Goal: Information Seeking & Learning: Compare options

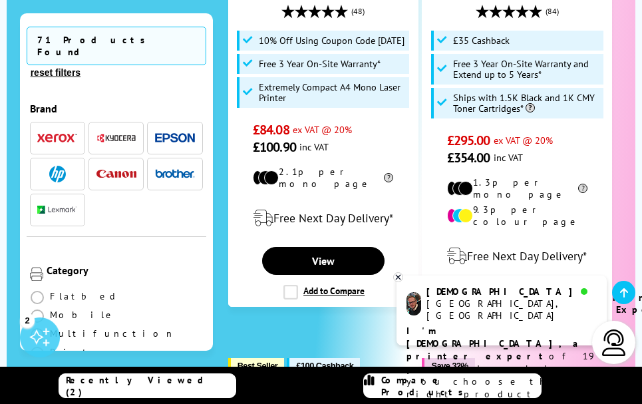
scroll to position [622, 0]
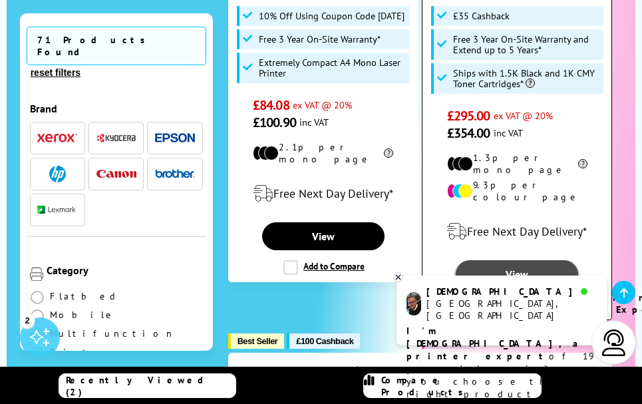
click at [516, 260] on link "View" at bounding box center [517, 274] width 122 height 28
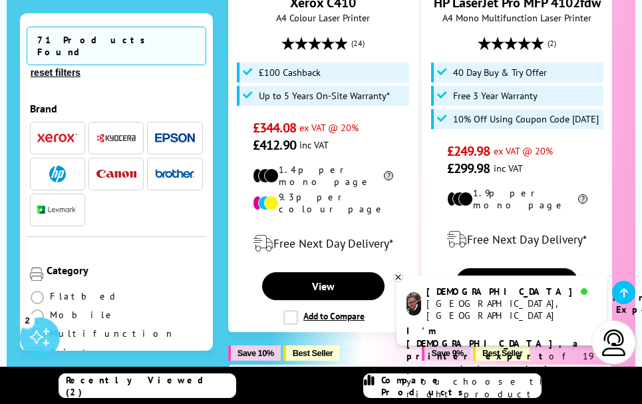
scroll to position [1152, 0]
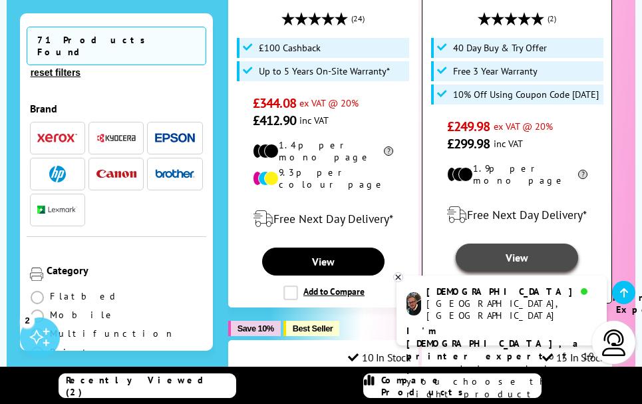
click at [511, 244] on link "View" at bounding box center [517, 258] width 122 height 28
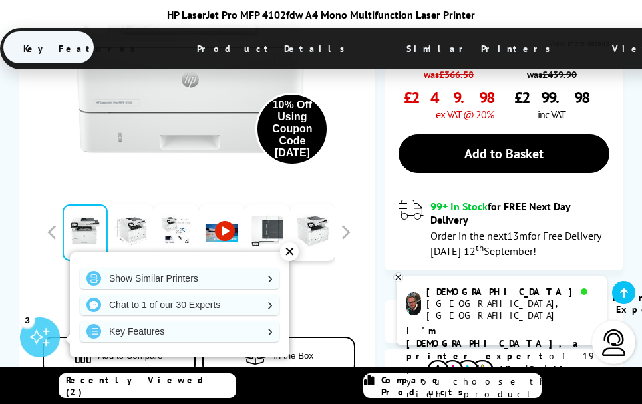
scroll to position [548, 0]
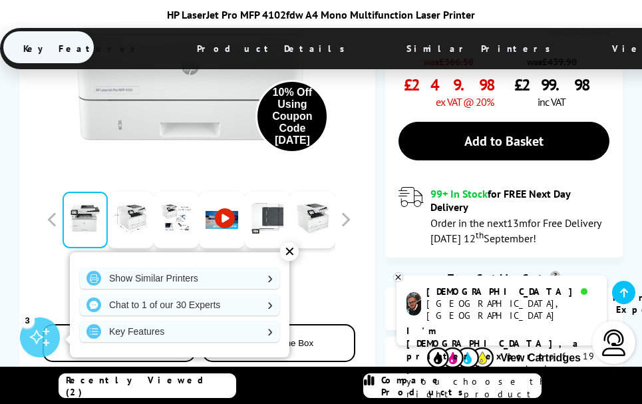
click at [288, 245] on div "✕" at bounding box center [289, 251] width 19 height 19
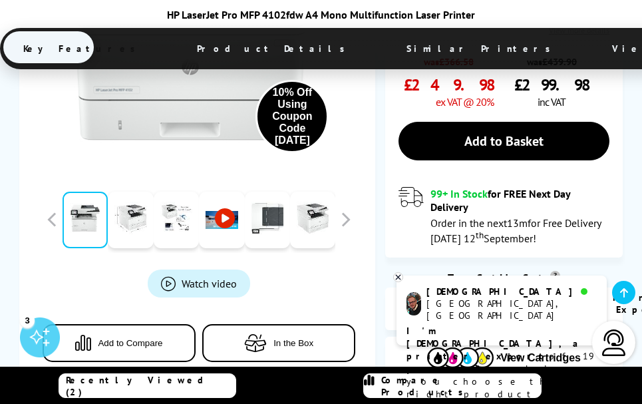
click at [397, 277] on icon at bounding box center [398, 277] width 9 height 10
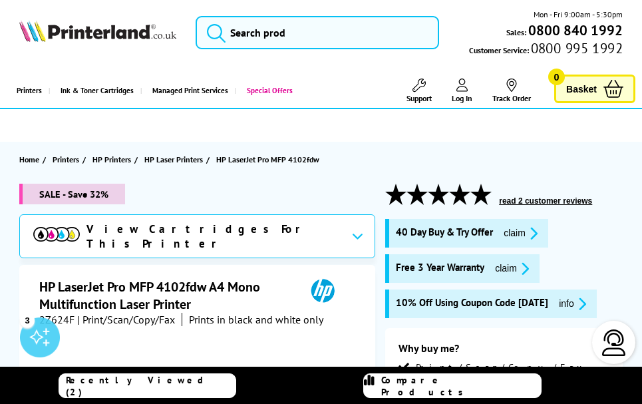
scroll to position [0, 0]
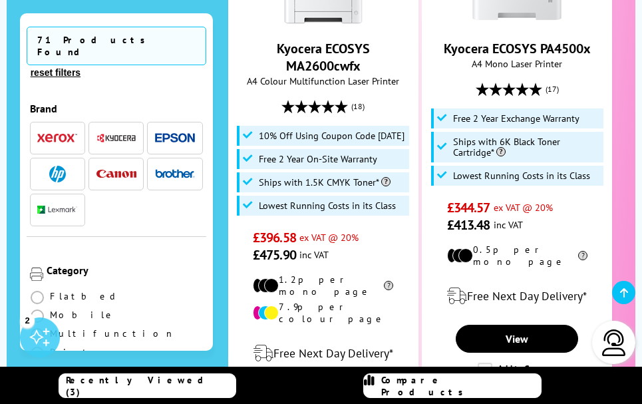
scroll to position [1616, 0]
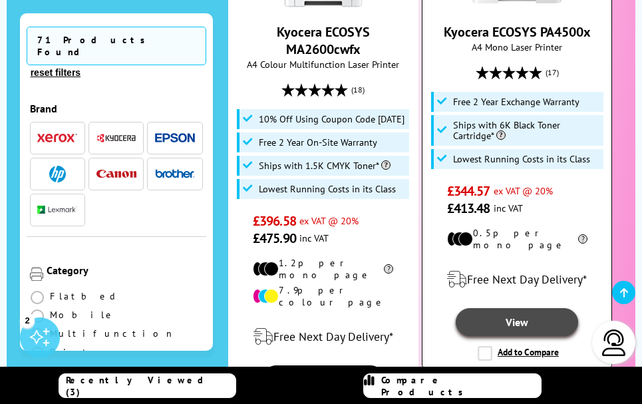
click at [515, 308] on link "View" at bounding box center [517, 322] width 122 height 28
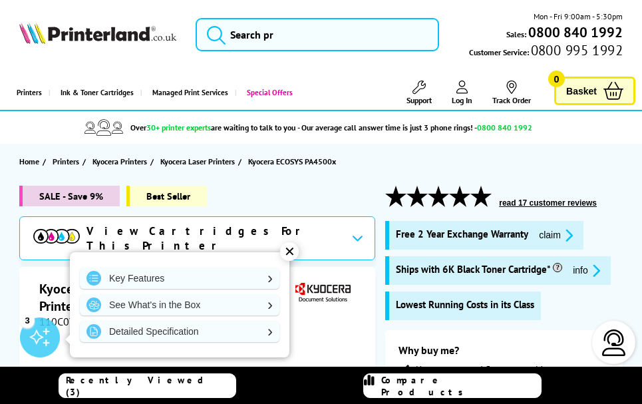
click at [286, 245] on div "✕" at bounding box center [289, 251] width 19 height 19
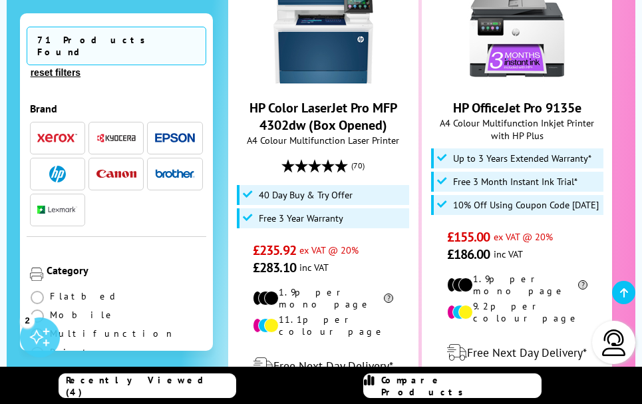
scroll to position [2155, 0]
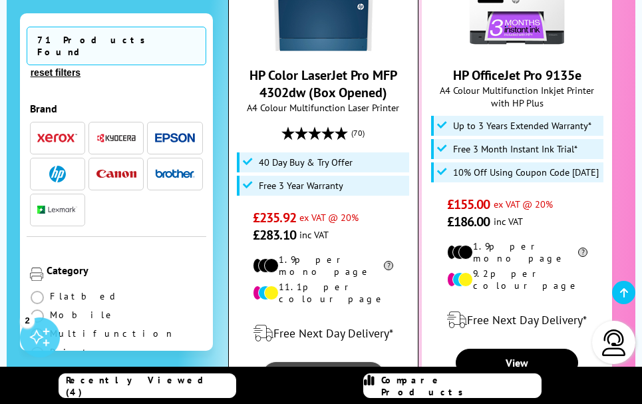
click at [320, 362] on link "View" at bounding box center [323, 376] width 122 height 28
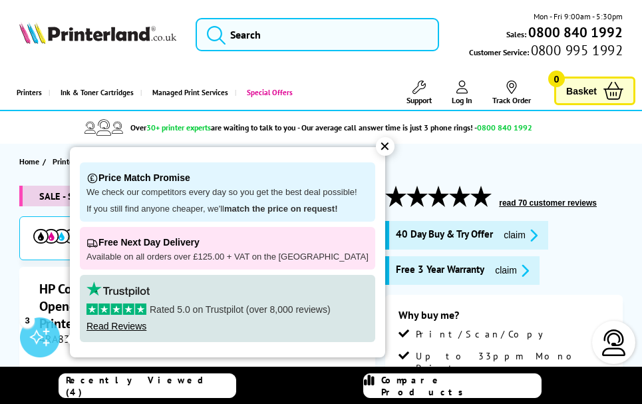
click at [376, 142] on div "✕" at bounding box center [385, 146] width 19 height 19
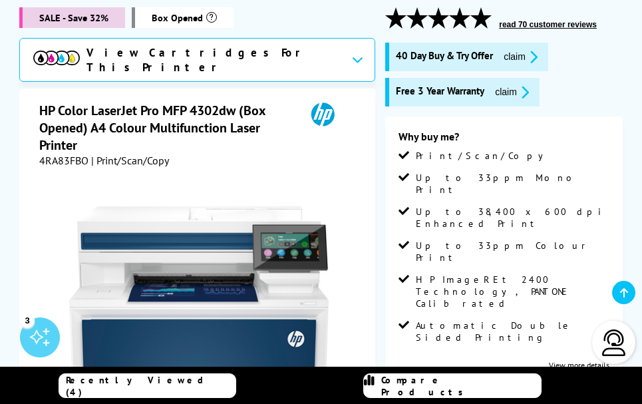
scroll to position [148, 0]
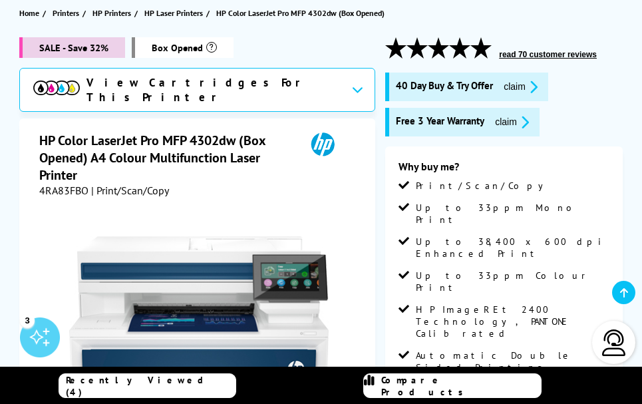
click at [172, 44] on span "Box Opened" at bounding box center [183, 47] width 102 height 21
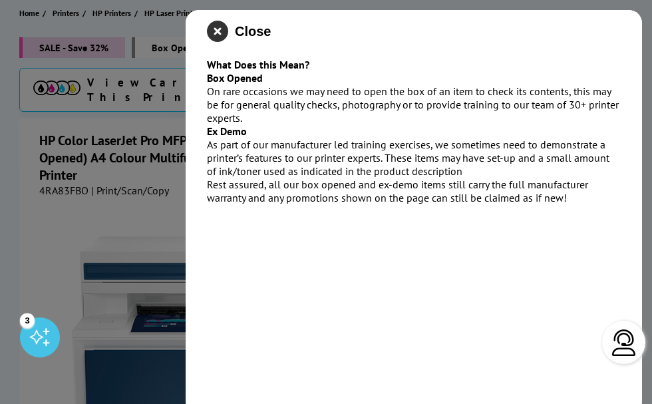
click at [216, 25] on icon "close modal" at bounding box center [217, 31] width 21 height 21
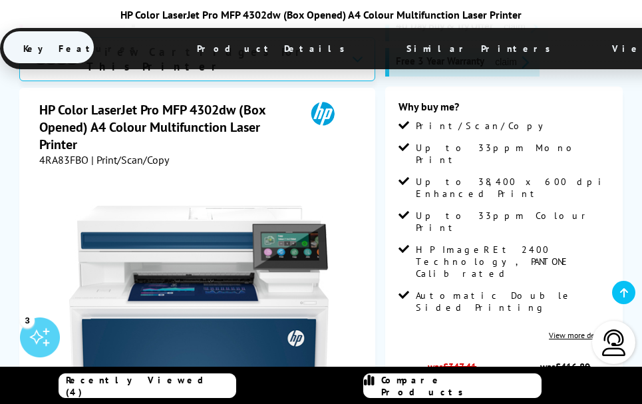
scroll to position [223, 0]
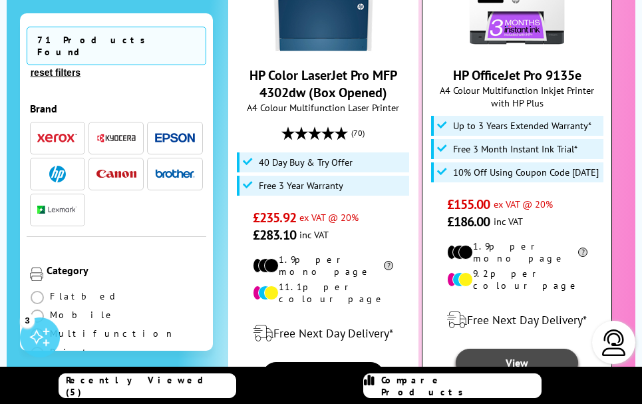
click at [518, 349] on link "View" at bounding box center [517, 363] width 122 height 28
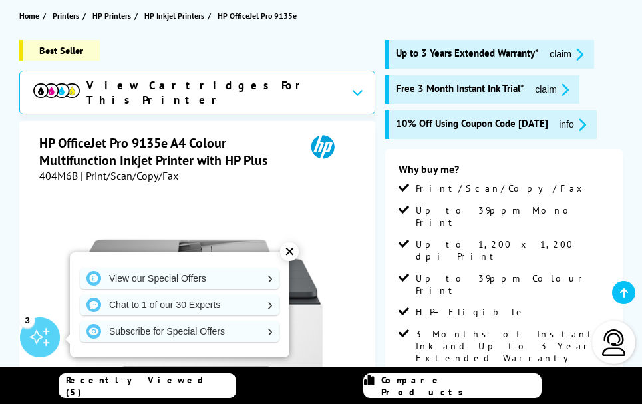
scroll to position [198, 0]
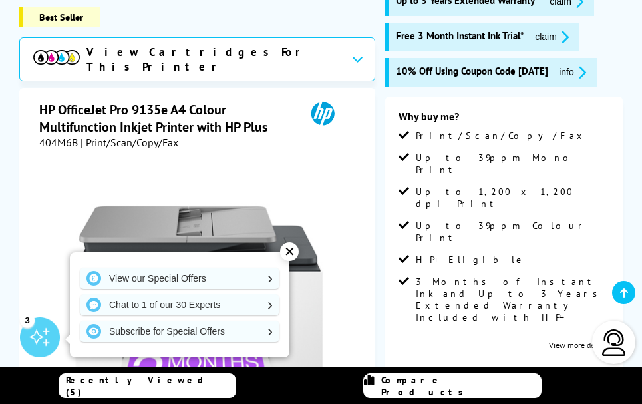
click at [291, 246] on div "✕" at bounding box center [289, 251] width 19 height 19
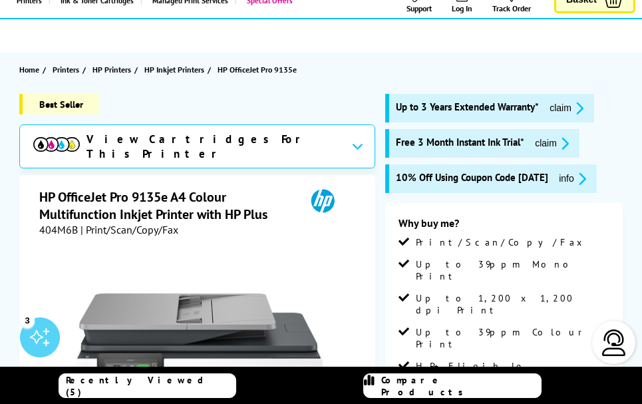
scroll to position [0, 0]
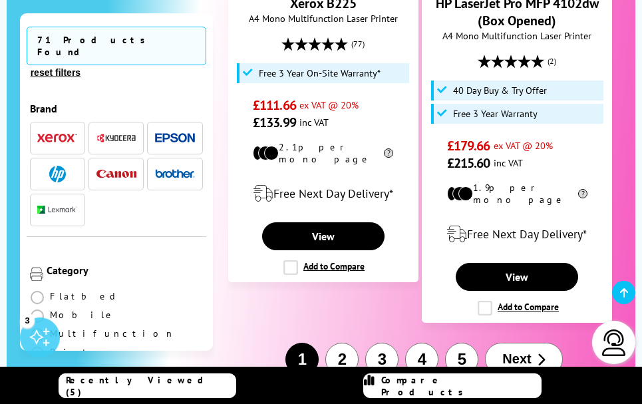
scroll to position [3365, 0]
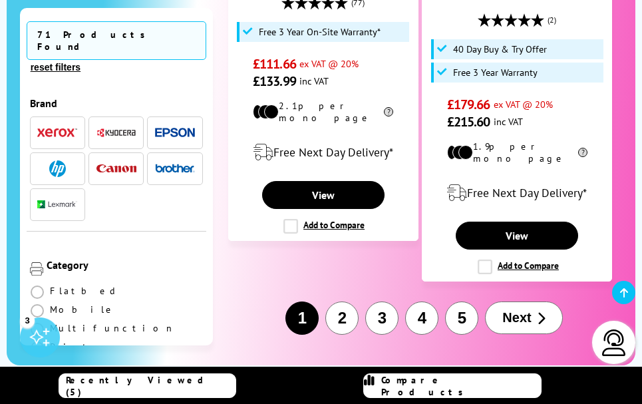
click at [339, 302] on button "2" at bounding box center [341, 318] width 33 height 33
